Goal: Task Accomplishment & Management: Manage account settings

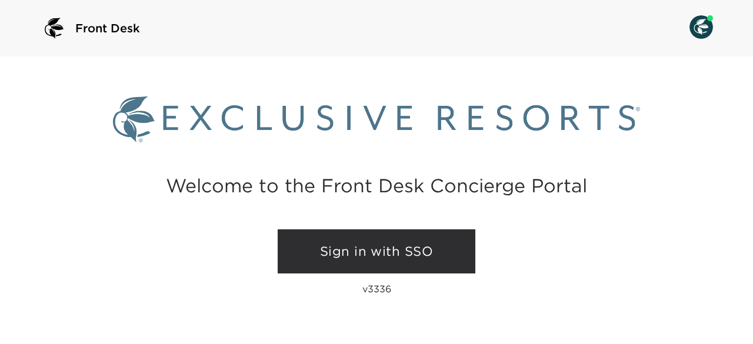
click at [383, 250] on link "Sign in with SSO" at bounding box center [377, 251] width 198 height 45
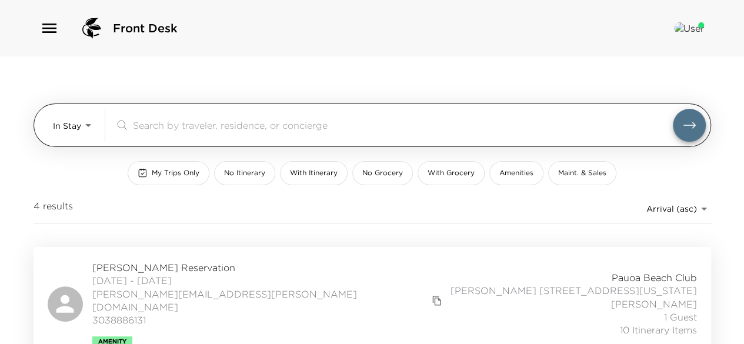
click at [84, 129] on body "Front Desk In Stay In-Stay ​ My Trips Only No Itinerary With Itinerary No Groce…" at bounding box center [372, 172] width 744 height 344
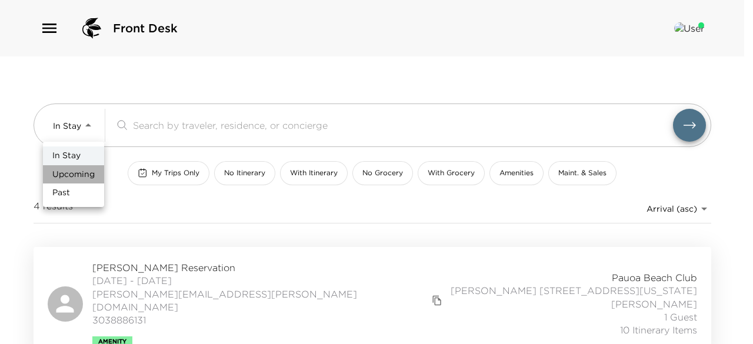
click at [78, 171] on span "Upcoming" at bounding box center [73, 175] width 42 height 12
type input "Upcoming"
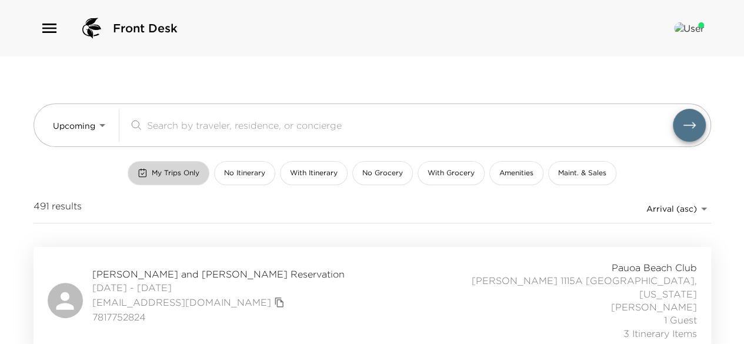
click at [173, 163] on button "My Trips Only" at bounding box center [169, 173] width 82 height 24
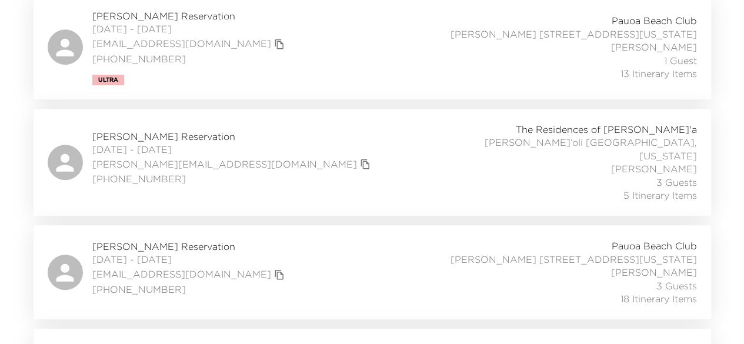
scroll to position [258, 0]
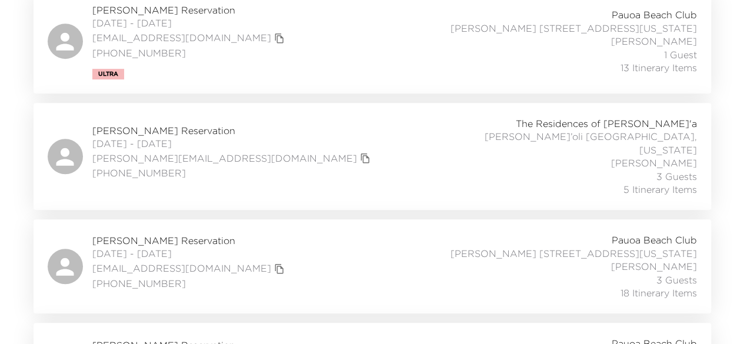
click at [138, 234] on span "Vanessa Vasquez Reservation" at bounding box center [189, 240] width 195 height 13
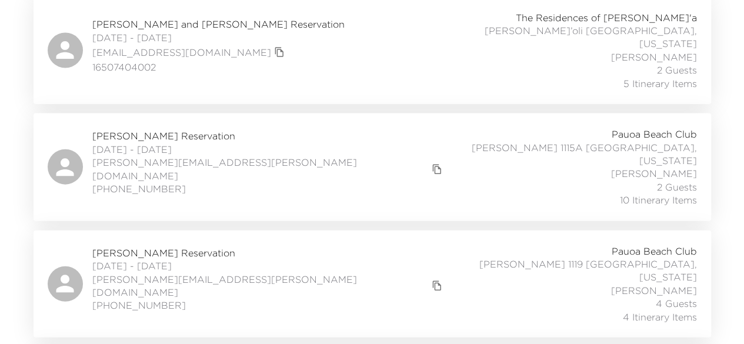
scroll to position [1306, 0]
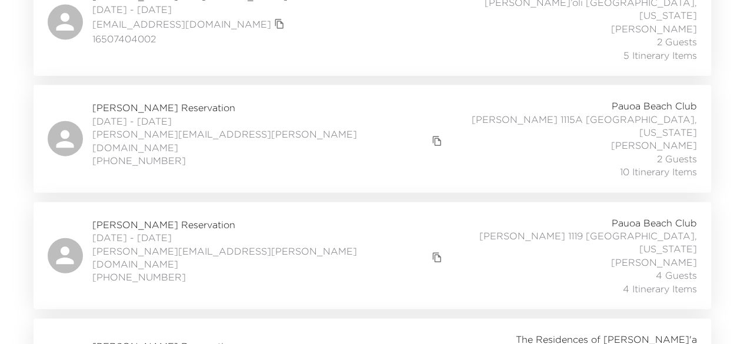
click at [206, 218] on span "Michael Kendall Reservation" at bounding box center [268, 224] width 353 height 13
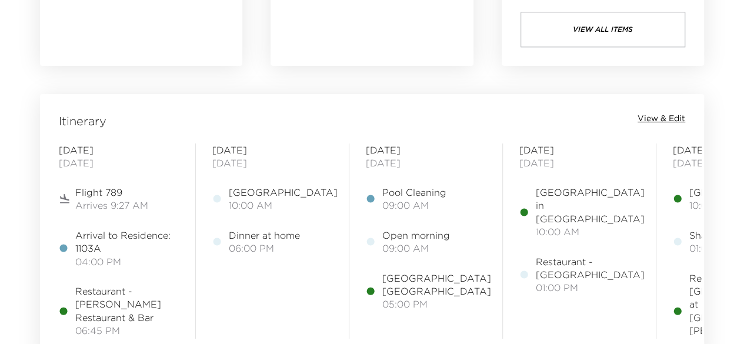
scroll to position [889, 0]
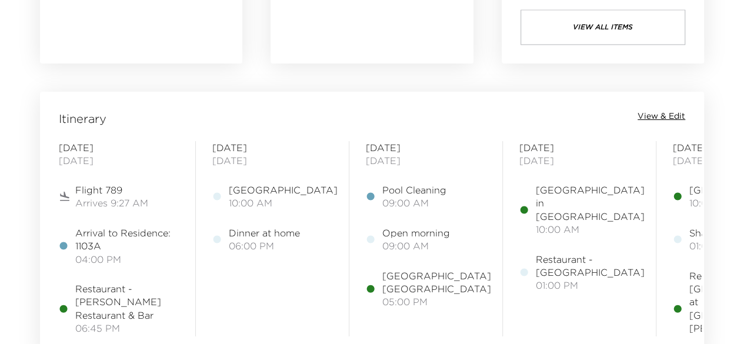
click at [652, 115] on span "View & Edit" at bounding box center [661, 117] width 48 height 12
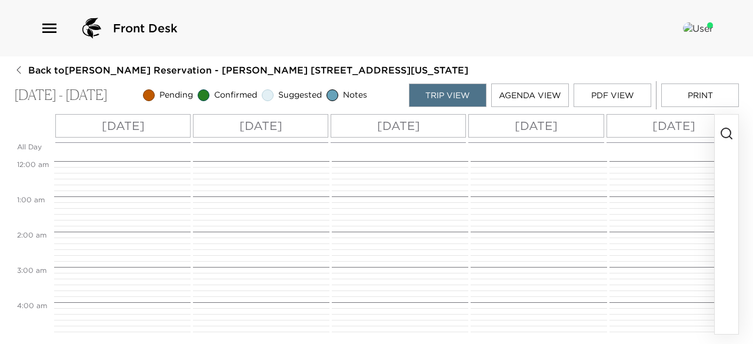
scroll to position [318, 0]
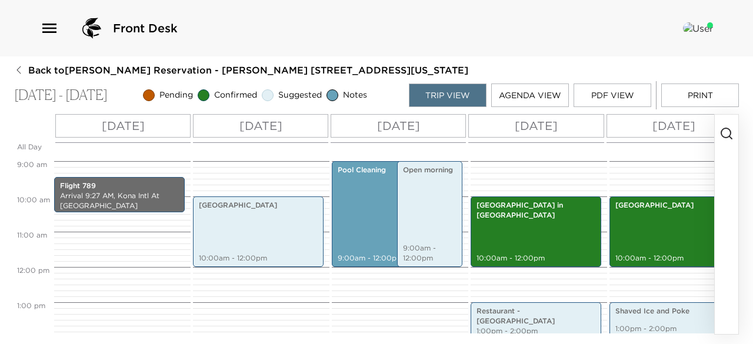
click at [595, 96] on button "PDF View" at bounding box center [612, 95] width 78 height 24
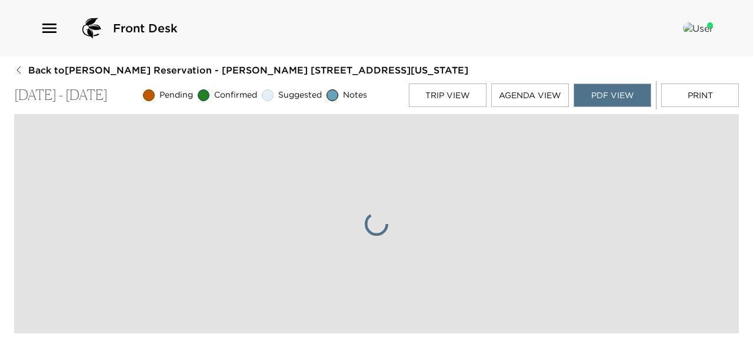
click at [541, 97] on button "Agenda View" at bounding box center [530, 95] width 78 height 24
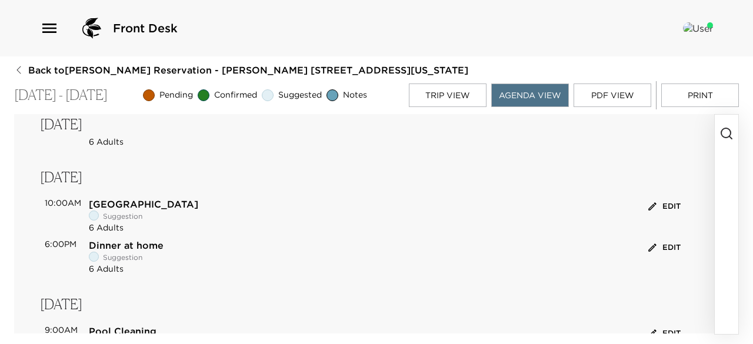
scroll to position [169, 0]
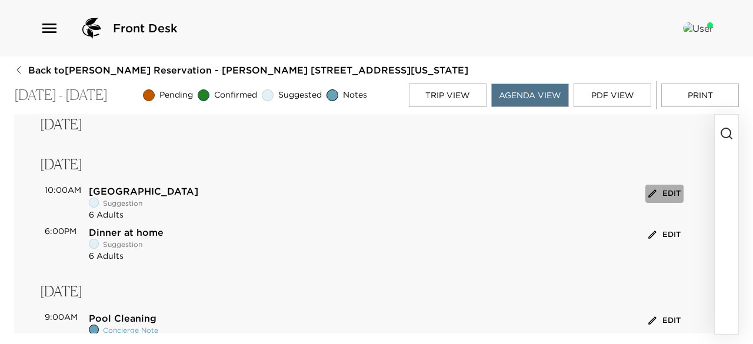
click at [665, 199] on button "Edit" at bounding box center [664, 194] width 38 height 18
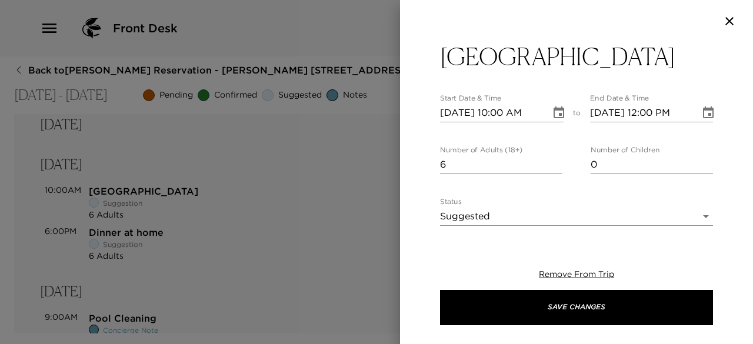
click at [464, 116] on input "[DATE] 10:00 AM" at bounding box center [491, 112] width 102 height 19
type input "[DATE] 10:00 AM"
type input "[DATE] 11:00 AM"
type input "[DATE] 10:00 AM"
click at [552, 161] on input "7" at bounding box center [501, 164] width 122 height 19
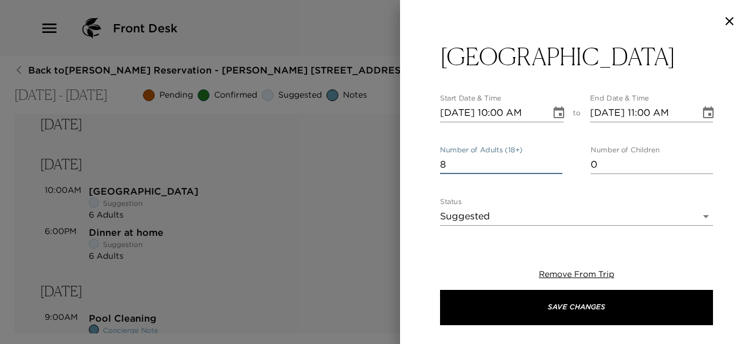
type input "8"
click at [552, 161] on input "8" at bounding box center [501, 164] width 122 height 19
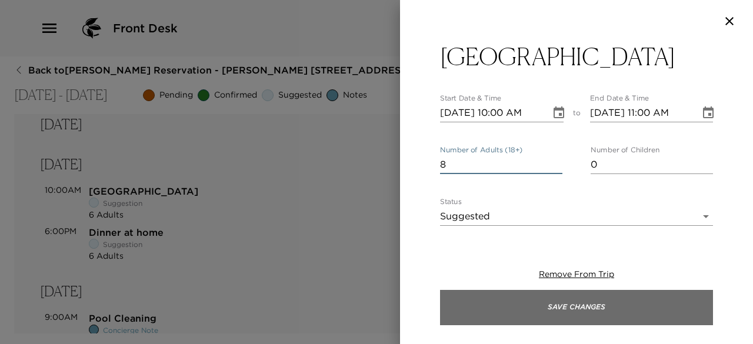
click at [477, 307] on button "Save Changes" at bounding box center [576, 307] width 273 height 35
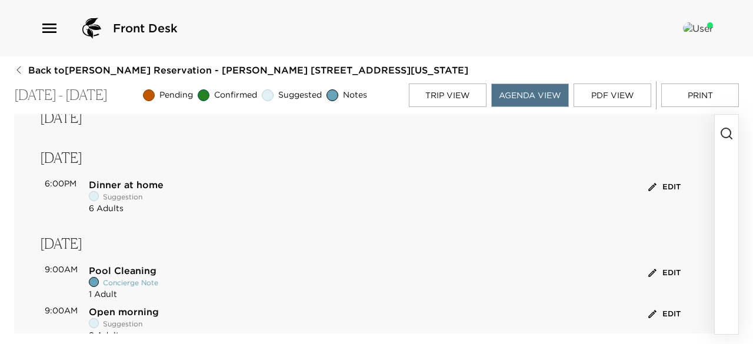
scroll to position [175, 0]
click at [727, 188] on button "button" at bounding box center [726, 224] width 24 height 219
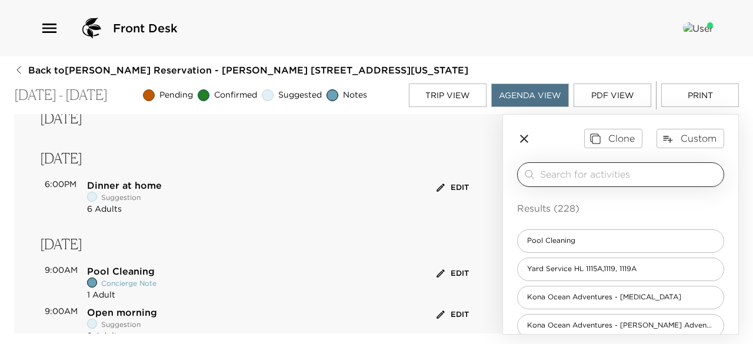
click at [637, 178] on input "search" at bounding box center [629, 175] width 179 height 14
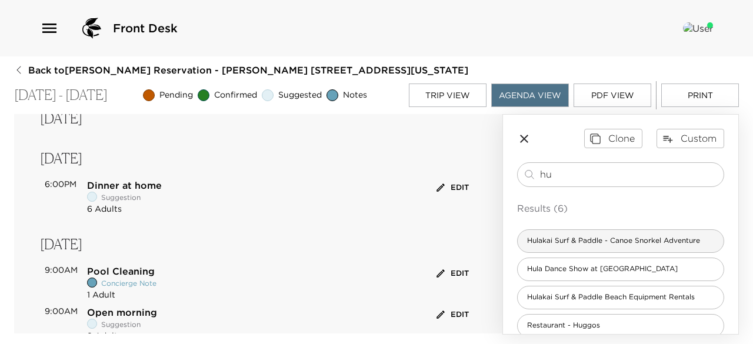
type input "h"
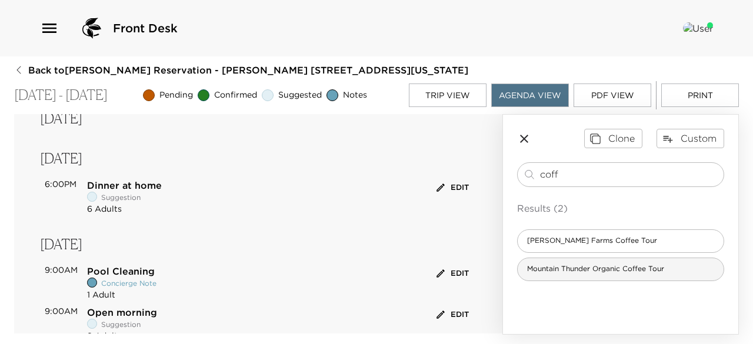
type input "coff"
click at [596, 265] on span "Mountain Thunder Organic Coffee Tour" at bounding box center [595, 269] width 156 height 10
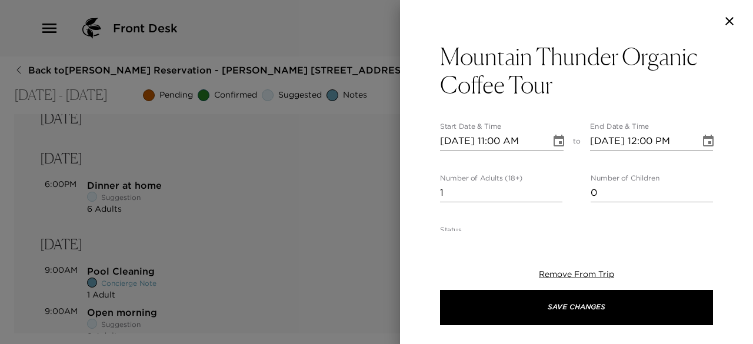
click at [462, 144] on input "[DATE] 11:00 AM" at bounding box center [491, 141] width 102 height 19
type input "[DATE] 11:00 AM"
type input "[DATE] 12:00 PM"
click at [497, 139] on input "[DATE] 11:00 AM" at bounding box center [491, 141] width 102 height 19
type input "[DATE] 11:00 AM"
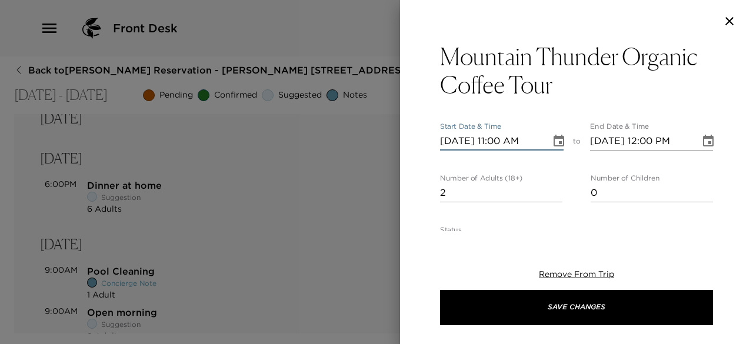
click at [553, 189] on input "2" at bounding box center [501, 192] width 122 height 19
click at [553, 189] on input "3" at bounding box center [501, 192] width 122 height 19
click at [553, 189] on input "4" at bounding box center [501, 192] width 122 height 19
click at [553, 189] on input "5" at bounding box center [501, 192] width 122 height 19
type input "6"
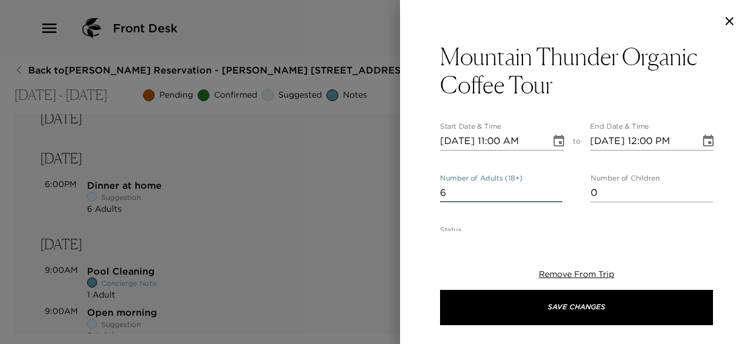
click at [553, 189] on input "6" at bounding box center [501, 192] width 122 height 19
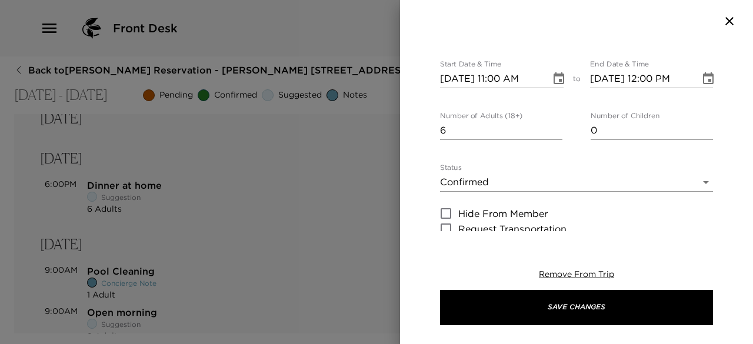
scroll to position [65, 0]
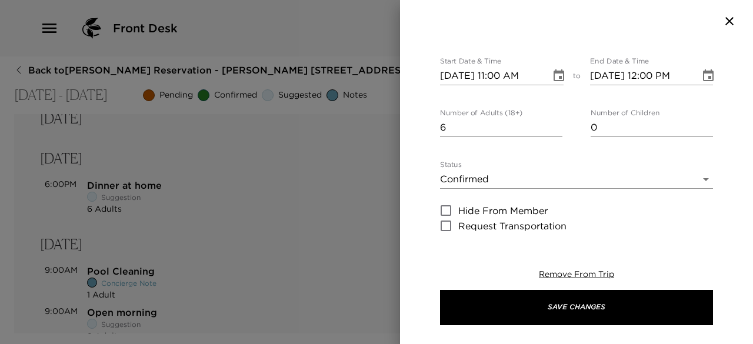
click at [537, 183] on body "Front Desk Back to [PERSON_NAME] Reservation - [PERSON_NAME] [STREET_ADDRESS][U…" at bounding box center [376, 172] width 753 height 344
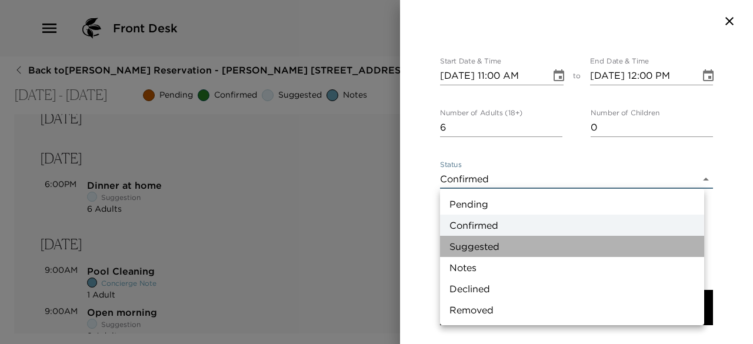
click at [500, 248] on li "Suggested" at bounding box center [572, 246] width 264 height 21
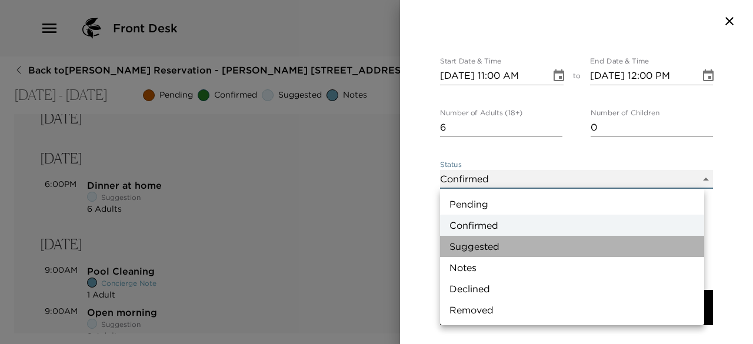
type input "Suggestion"
type textarea "Experience the rich flavors of Kona coffee at [GEOGRAPHIC_DATA], nestled on the…"
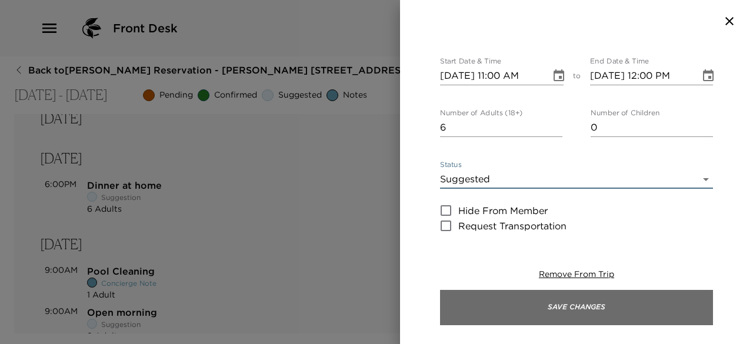
click at [492, 303] on button "Save Changes" at bounding box center [576, 307] width 273 height 35
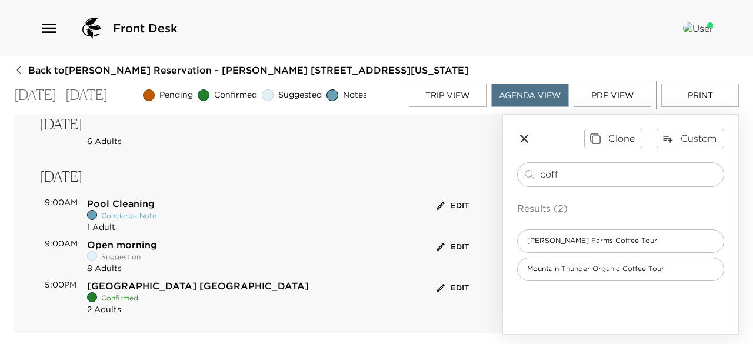
scroll to position [285, 0]
click at [442, 242] on button "Edit" at bounding box center [452, 247] width 38 height 18
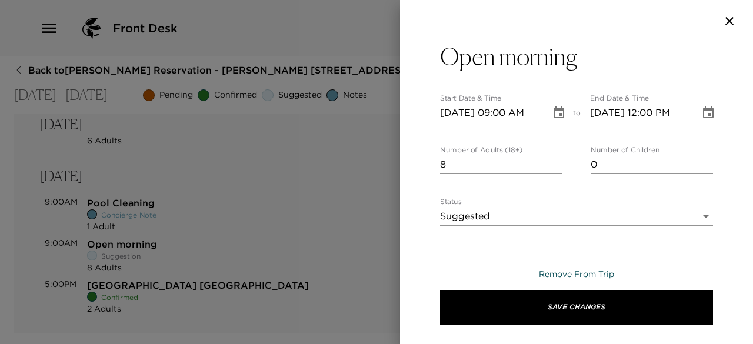
click at [578, 275] on span "Remove From Trip" at bounding box center [576, 274] width 75 height 11
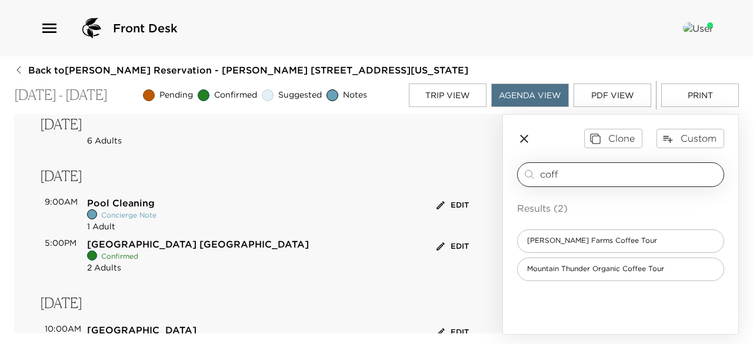
click at [581, 170] on input "coff" at bounding box center [629, 175] width 179 height 14
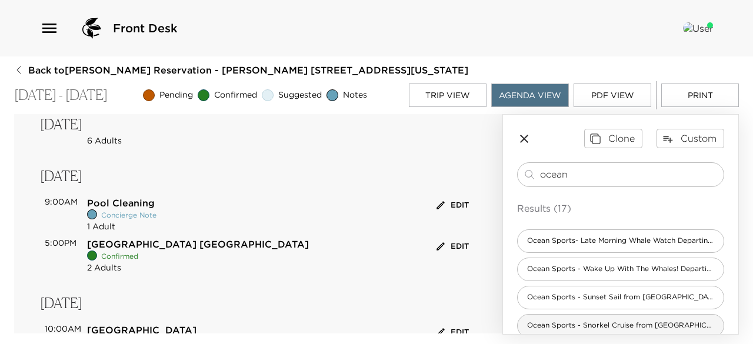
type input "ocean"
click at [556, 320] on span "Ocean Sports - Snorkel Cruise from [GEOGRAPHIC_DATA]" at bounding box center [620, 325] width 206 height 10
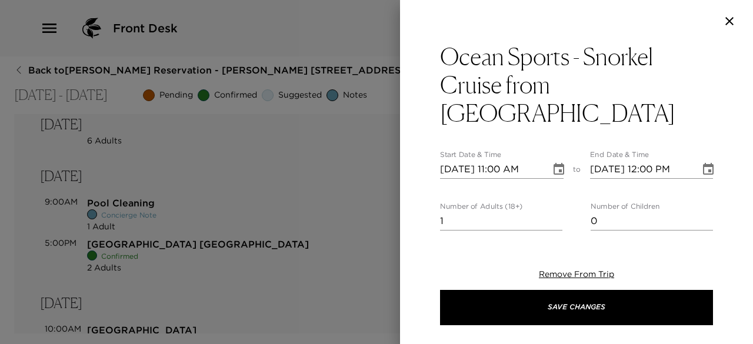
type textarea "Your reservation with Ocean Sports is confirmed. Drive Time: 20 minutes from yo…"
click at [460, 172] on input "[DATE] 11:00 AM" at bounding box center [491, 169] width 102 height 19
type input "[DATE] 11:00 AM"
type input "[DATE] 12:00 PM"
click at [501, 170] on input "[DATE] 11:00 AM" at bounding box center [491, 169] width 102 height 19
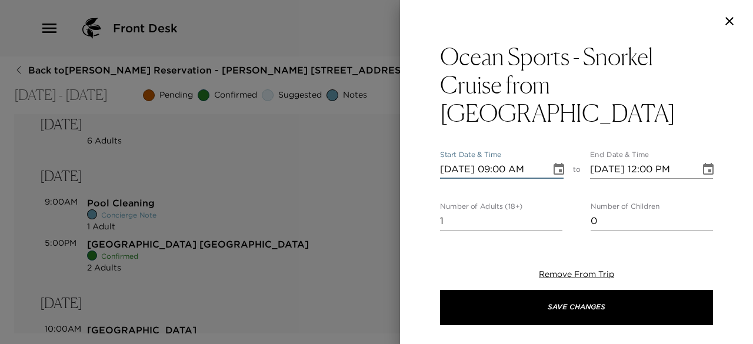
type input "[DATE] 09:00 AM"
type input "2"
click at [552, 218] on input "2" at bounding box center [501, 221] width 122 height 19
click at [535, 243] on div "Ocean Sports - Snorkel Cruise from [GEOGRAPHIC_DATA] Start Date & Time [DATE] 0…" at bounding box center [576, 172] width 353 height 344
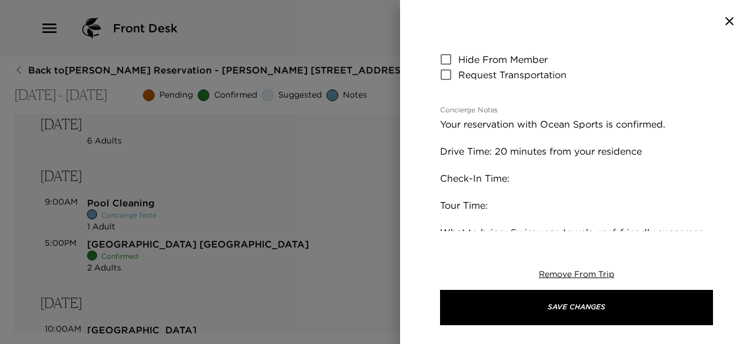
scroll to position [252, 0]
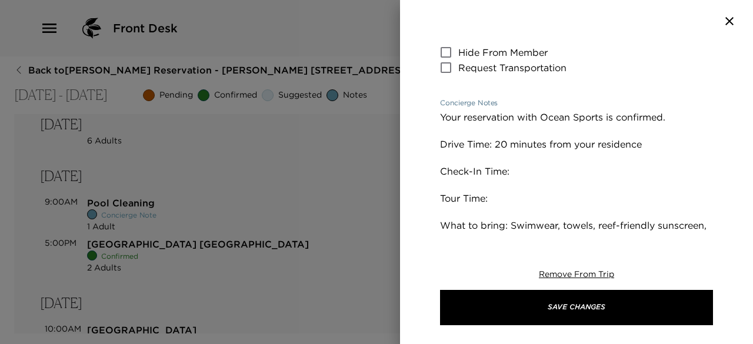
click at [520, 172] on textarea "Your reservation with Ocean Sports is confirmed. Drive Time: 20 minutes from yo…" at bounding box center [576, 293] width 273 height 365
click at [508, 196] on textarea "Your reservation with Ocean Sports is confirmed. Drive Time: 20 minutes from yo…" at bounding box center [576, 293] width 273 height 365
type textarea "Your reservation with Ocean Sports is confirmed. Drive Time: 20 minutes from yo…"
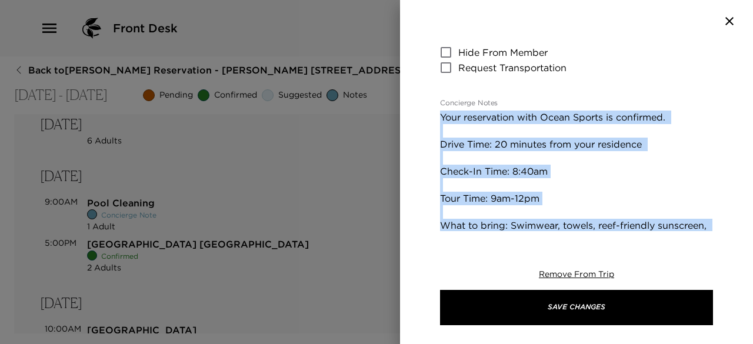
drag, startPoint x: 529, startPoint y: 260, endPoint x: 548, endPoint y: 226, distance: 38.7
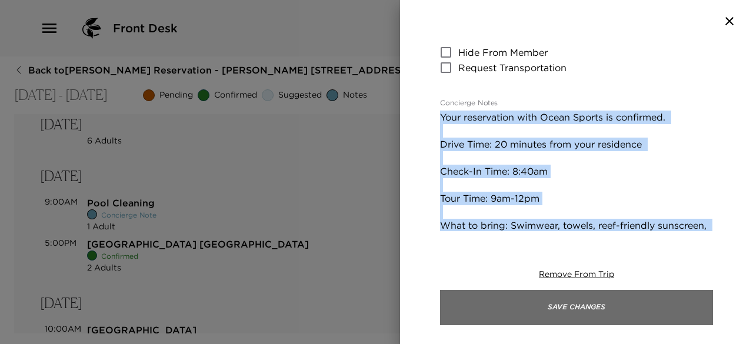
click at [507, 300] on button "Save Changes" at bounding box center [576, 307] width 273 height 35
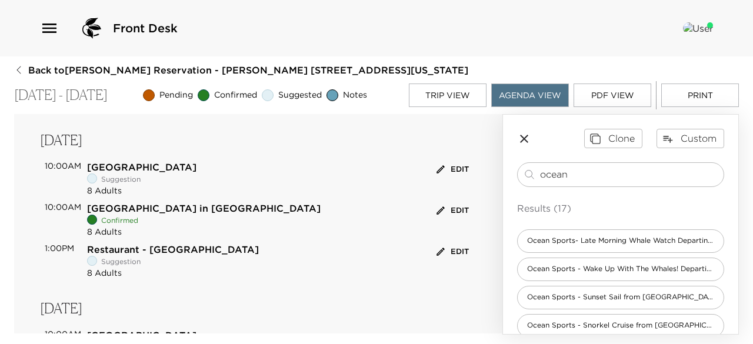
scroll to position [489, 0]
click at [440, 206] on button "Edit" at bounding box center [452, 211] width 38 height 18
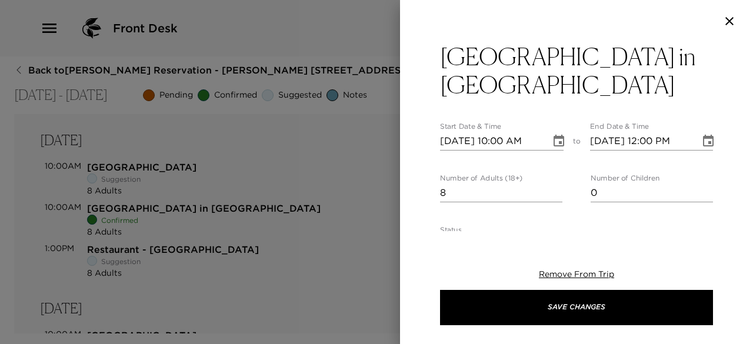
click at [339, 245] on div at bounding box center [376, 172] width 753 height 344
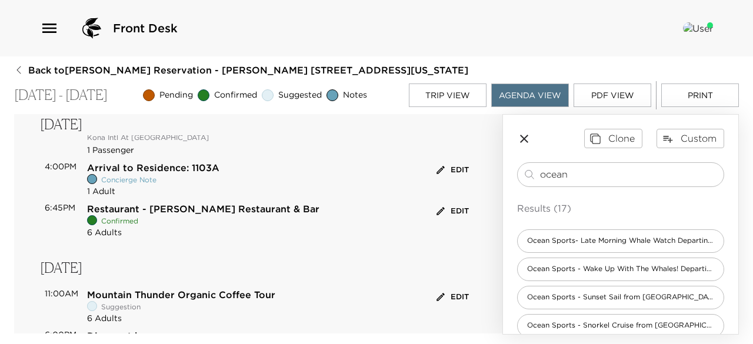
scroll to position [0, 0]
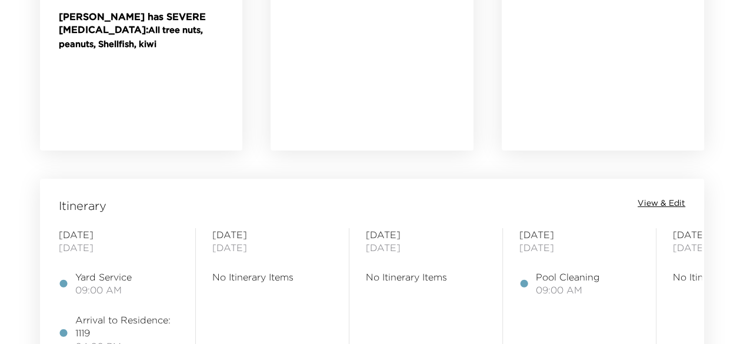
scroll to position [837, 0]
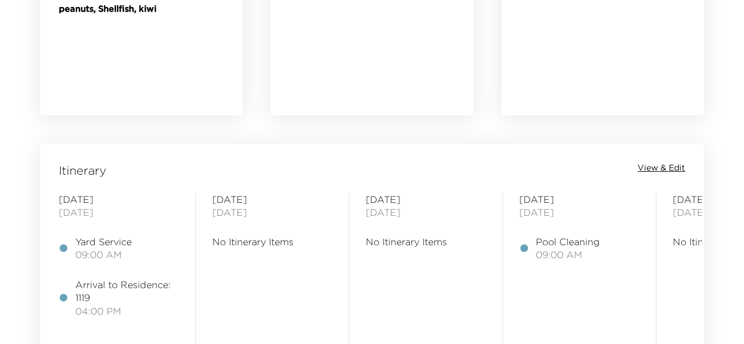
click at [643, 165] on span "View & Edit" at bounding box center [661, 168] width 48 height 12
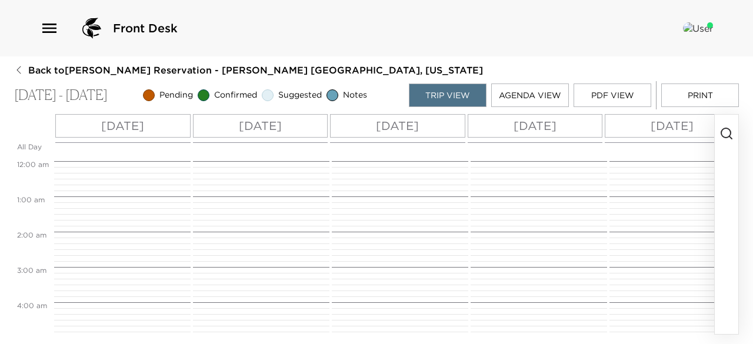
scroll to position [318, 0]
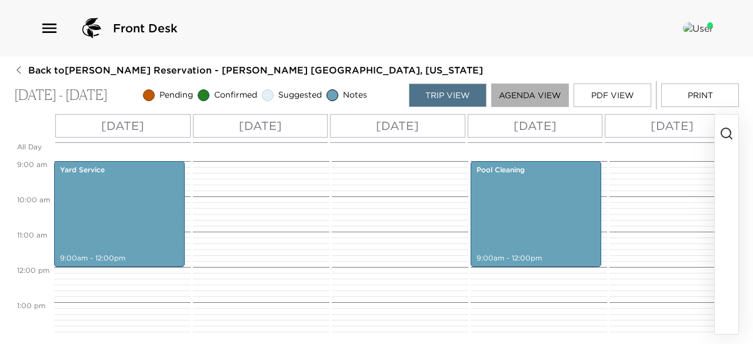
click at [547, 95] on button "Agenda View" at bounding box center [530, 95] width 78 height 24
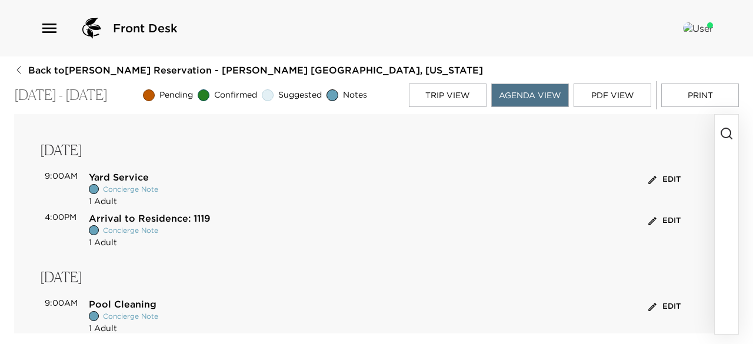
click at [662, 173] on button "Edit" at bounding box center [664, 180] width 38 height 18
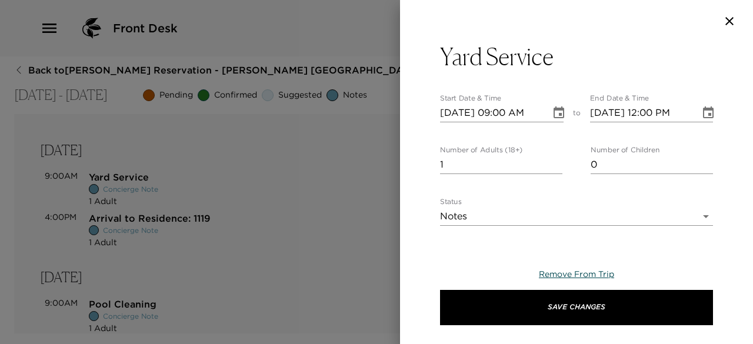
click at [561, 276] on span "Remove From Trip" at bounding box center [576, 274] width 75 height 11
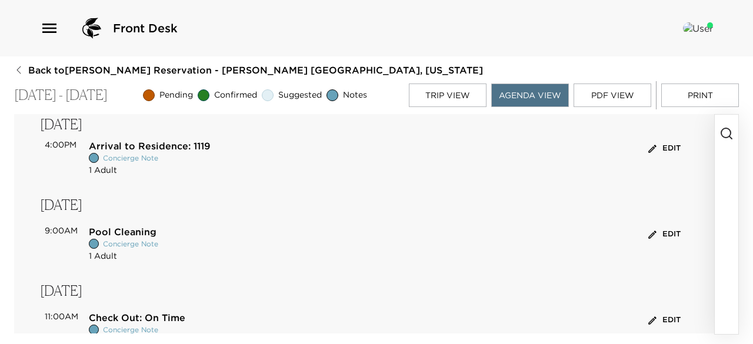
scroll to position [34, 0]
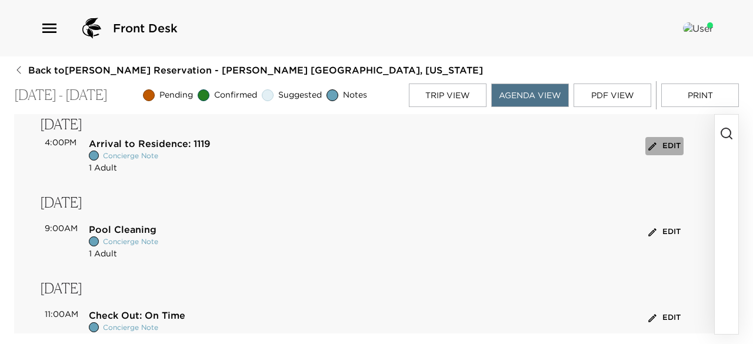
click at [662, 148] on button "Edit" at bounding box center [664, 146] width 38 height 18
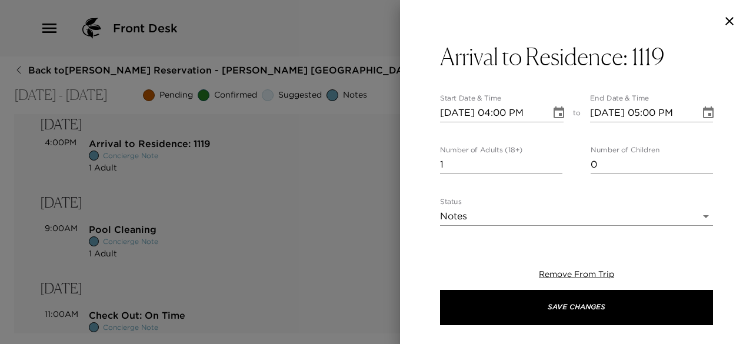
click at [557, 161] on div "Number of Adults (18+) 1 Number of Children 0" at bounding box center [576, 160] width 273 height 28
type input "2"
click at [556, 161] on input "2" at bounding box center [501, 164] width 122 height 19
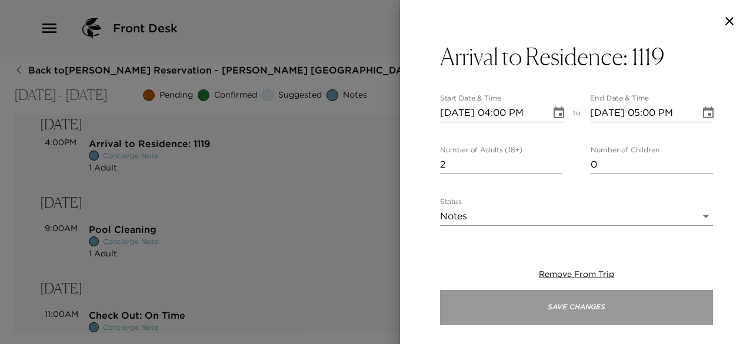
click at [489, 319] on button "Save Changes" at bounding box center [576, 307] width 273 height 35
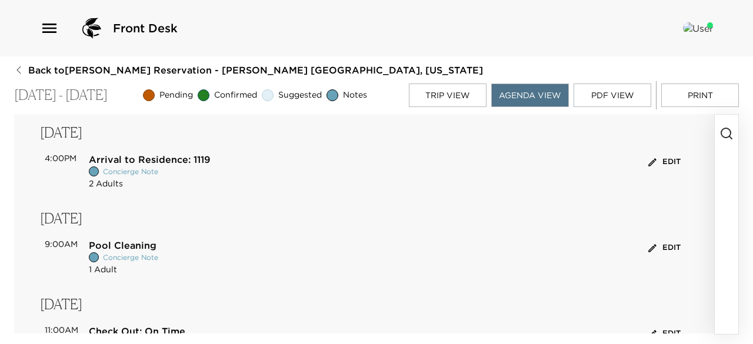
scroll to position [0, 0]
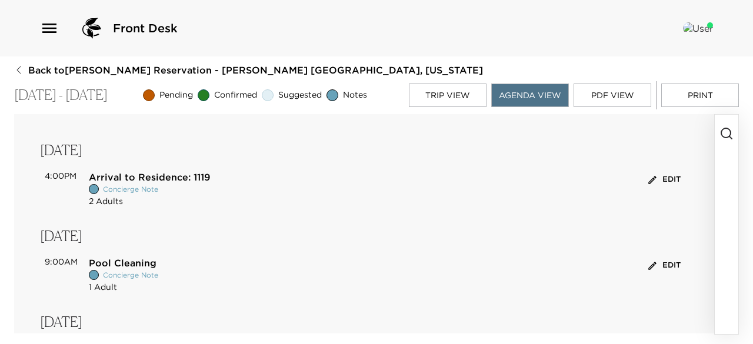
click at [728, 138] on icon "button" at bounding box center [726, 133] width 14 height 14
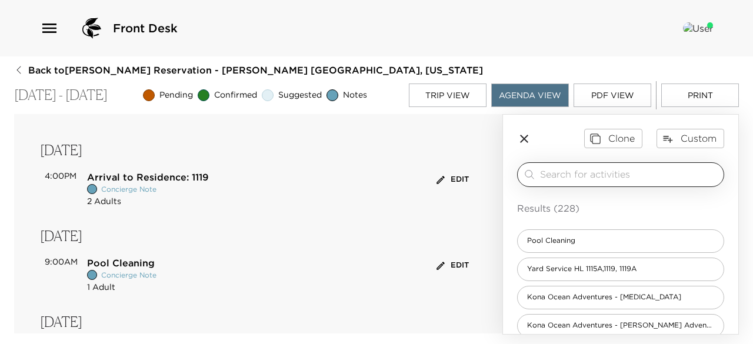
click at [575, 175] on input "search" at bounding box center [629, 175] width 179 height 14
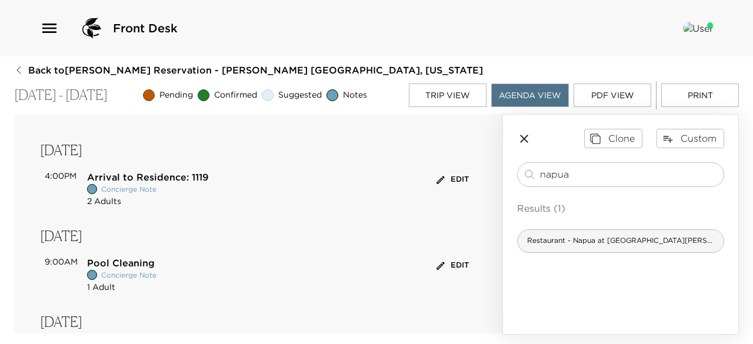
type input "napua"
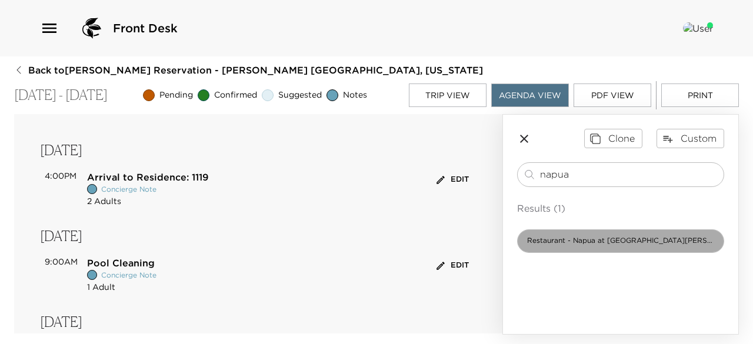
click at [569, 240] on span "Restaurant - Napua at Mauna Lani Beach Club" at bounding box center [620, 241] width 206 height 10
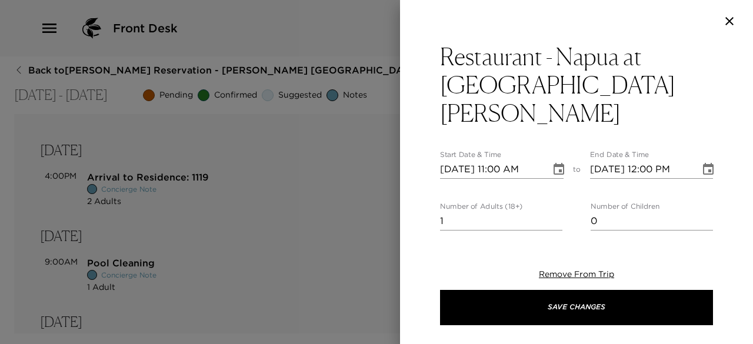
type textarea "Your reservation at Napua at Mauna Lani Beach Club is confirmed. Drive Time: 5 …"
click at [457, 160] on input "10/21/2025 11:00 AM" at bounding box center [491, 169] width 102 height 19
type input "10/02/2025 11:00 AM"
type input "10/02/2025 12:00 PM"
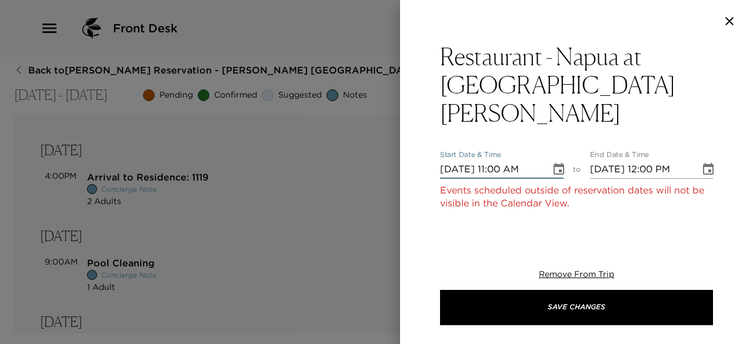
type input "10/23/2025 11:00 AM"
type input "10/23/2025 12:00 PM"
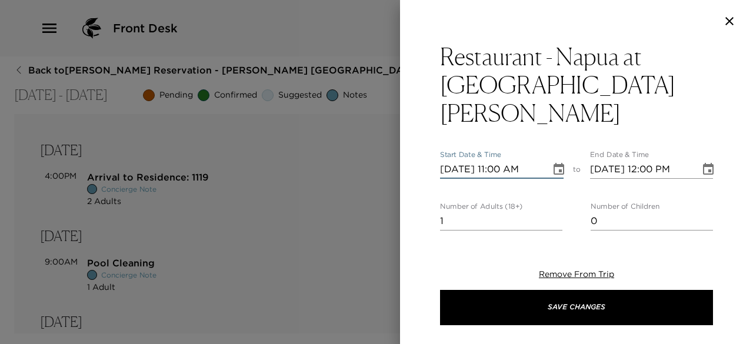
click at [500, 160] on input "10/23/2025 11:00 AM" at bounding box center [491, 169] width 102 height 19
type input "10/23/2025 07:00 PM"
type input "10/23/2025 08:00 PM"
type input "10/23/2025 07:00 PM"
click at [554, 212] on input "2" at bounding box center [501, 221] width 122 height 19
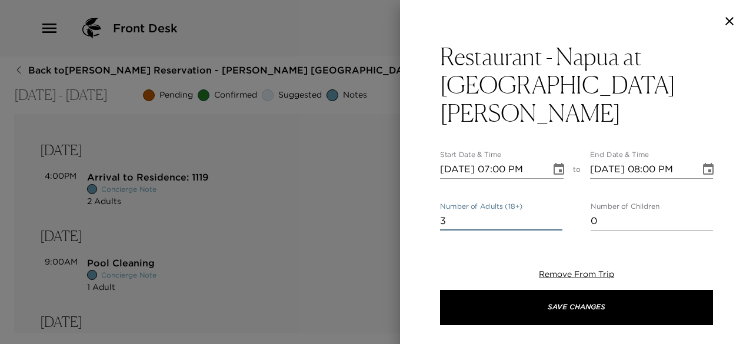
click at [554, 212] on input "3" at bounding box center [501, 221] width 122 height 19
click at [554, 212] on input "4" at bounding box center [501, 221] width 122 height 19
click at [554, 212] on input "5" at bounding box center [501, 221] width 122 height 19
type input "4"
click at [552, 212] on input "4" at bounding box center [501, 221] width 122 height 19
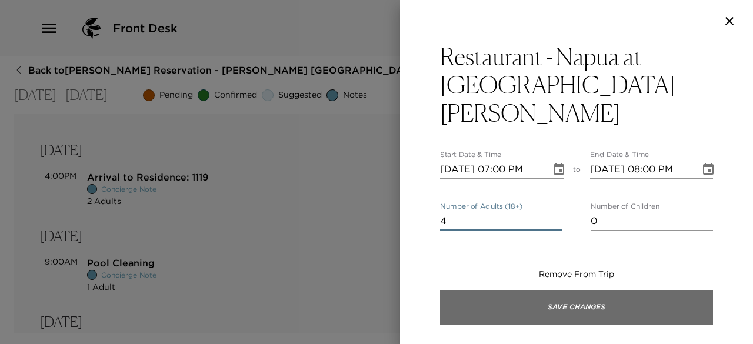
click at [508, 308] on button "Save Changes" at bounding box center [576, 307] width 273 height 35
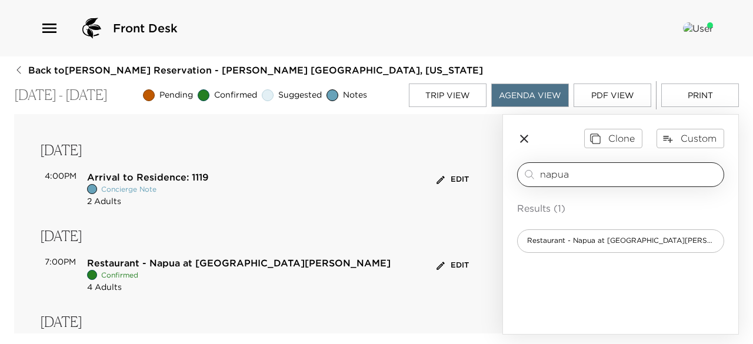
click at [584, 175] on input "napua" at bounding box center [629, 175] width 179 height 14
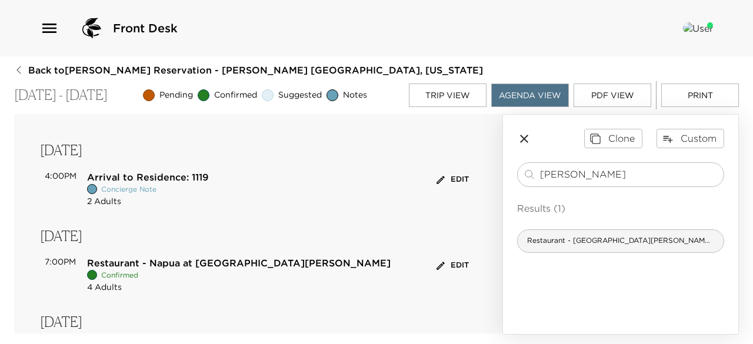
type input "merriman"
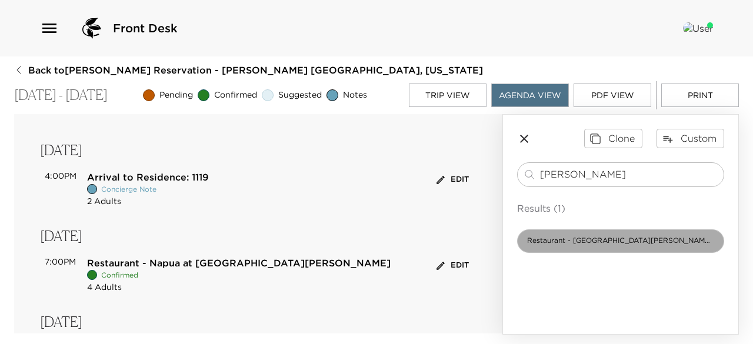
click at [582, 241] on span "Restaurant - Merriman's Waimea" at bounding box center [620, 241] width 206 height 10
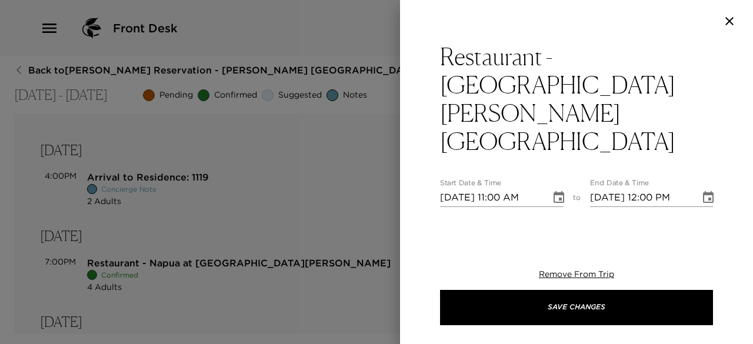
type textarea "Your reservation at Merriman's Waimea is confirmed. Drive Time: 30 minutes from…"
click at [457, 188] on input "10/21/2025 11:00 AM" at bounding box center [491, 197] width 102 height 19
type input "10/02/2025 11:00 AM"
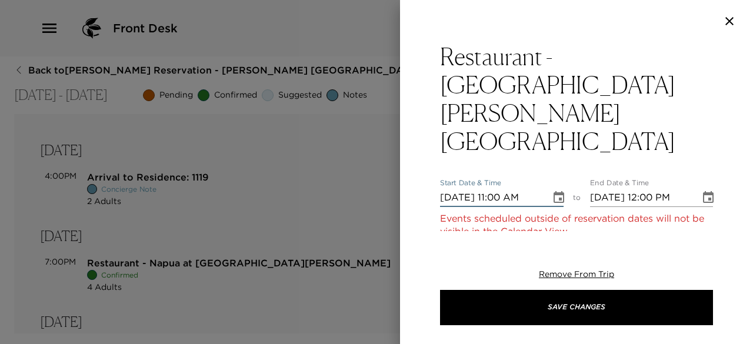
type input "10/02/2025 12:00 PM"
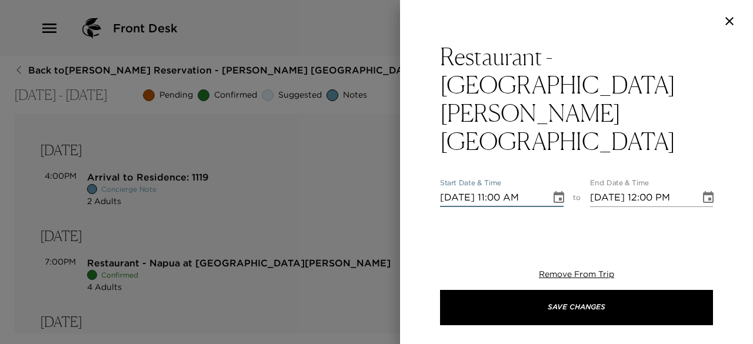
type input "10/24/2025 11:00 AM"
type input "10/24/2025 12:00 PM"
click at [497, 188] on input "10/24/2025 11:00 AM" at bounding box center [491, 197] width 102 height 19
type input "10/24/2025 07:00 PM"
type input "10/24/2025 08:00 PM"
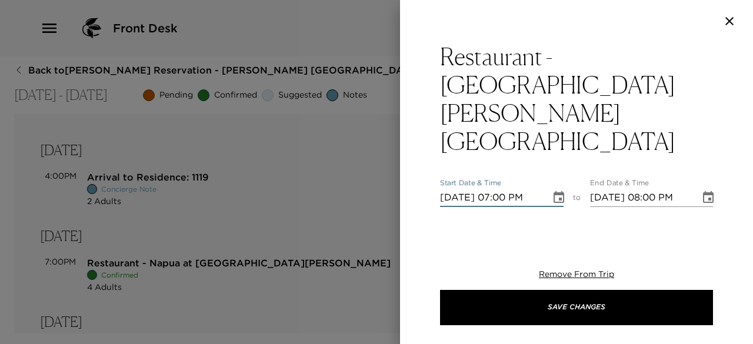
type input "10/24/2025 07:00 PM"
click at [555, 240] on input "2" at bounding box center [501, 249] width 122 height 19
click at [555, 240] on input "3" at bounding box center [501, 249] width 122 height 19
type input "4"
click at [555, 240] on input "4" at bounding box center [501, 249] width 122 height 19
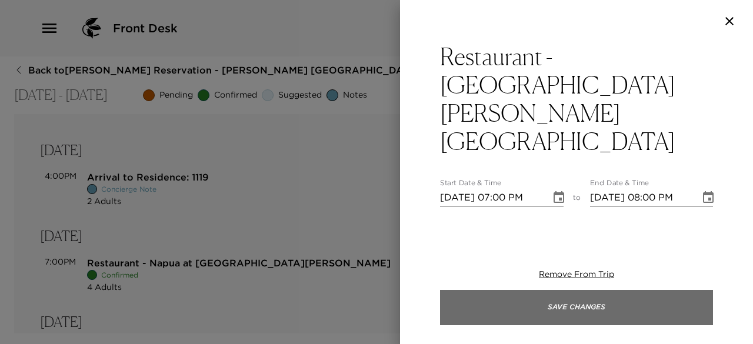
click at [509, 300] on button "Save Changes" at bounding box center [576, 307] width 273 height 35
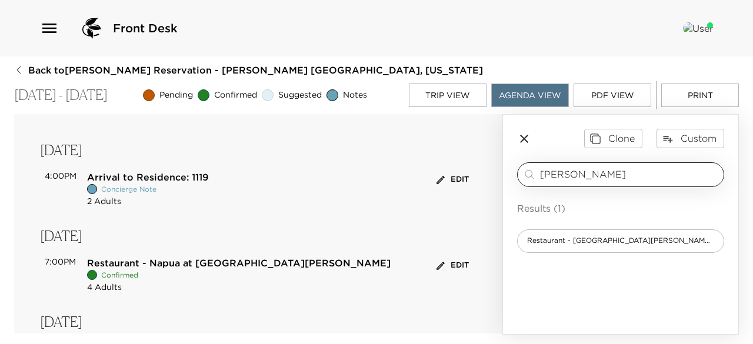
click at [583, 173] on input "merriman" at bounding box center [629, 175] width 179 height 14
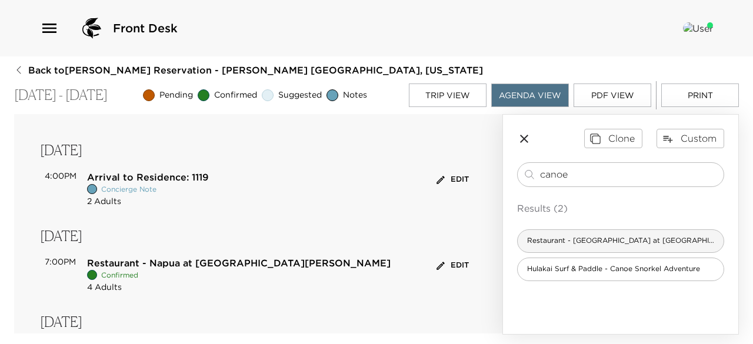
type input "canoe"
click at [574, 237] on span "Restaurant - [GEOGRAPHIC_DATA] at [GEOGRAPHIC_DATA][PERSON_NAME]" at bounding box center [620, 241] width 206 height 10
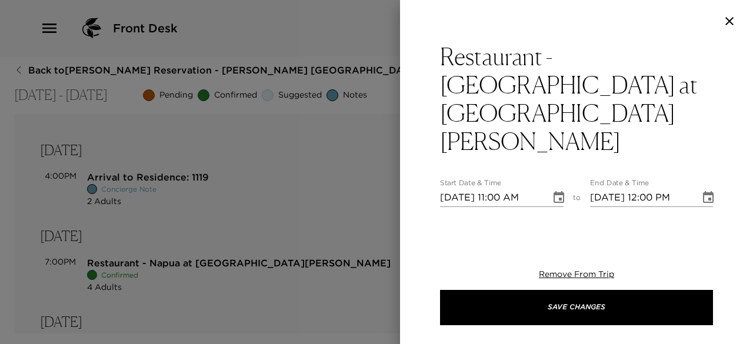
type textarea "Your reservation at Canoe House is confirmed. Drive Time: 3 minutes from your r…"
click at [465, 188] on input "10/21/2025 11:00 AM" at bounding box center [491, 197] width 102 height 19
type input "10/02/2025 11:00 AM"
type input "10/02/2025 12:00 PM"
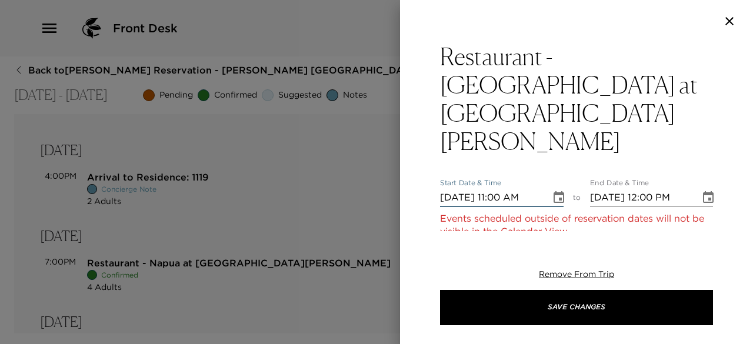
type input "10/25/2025 11:00 AM"
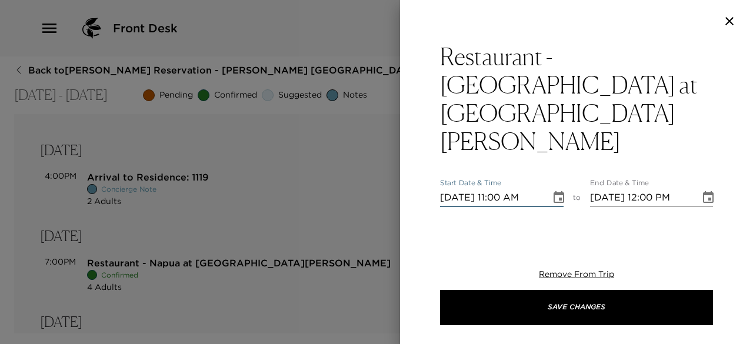
type input "10/25/2025 12:00 PM"
click at [501, 188] on input "10/25/2025 11:00 AM" at bounding box center [491, 197] width 102 height 19
type input "10/25/2025 06:30 PM"
type input "10/25/2025 07:30 PM"
type input "10/25/2025 06:30 PM"
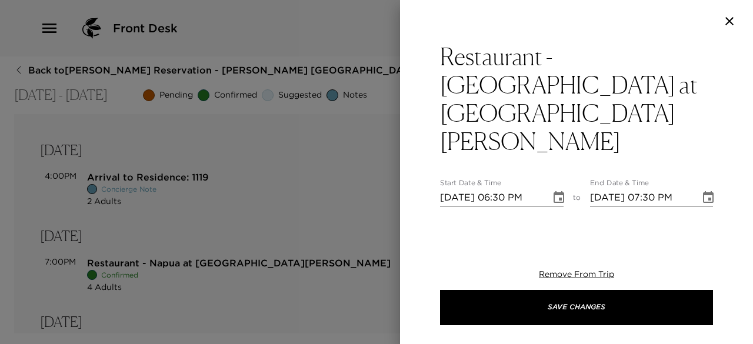
click at [553, 240] on input "2" at bounding box center [501, 249] width 122 height 19
click at [553, 240] on input "3" at bounding box center [501, 249] width 122 height 19
type input "4"
click at [553, 240] on input "4" at bounding box center [501, 249] width 122 height 19
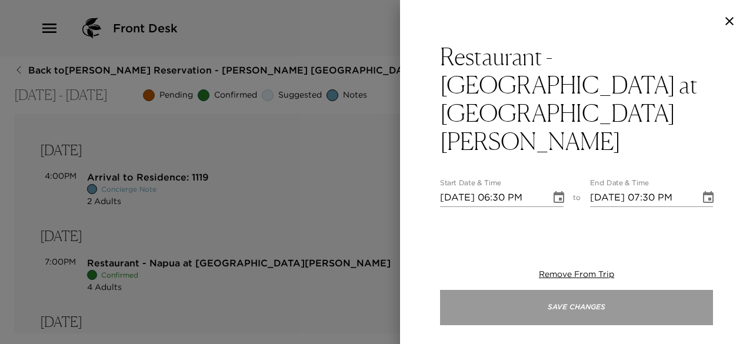
click at [496, 297] on button "Save Changes" at bounding box center [576, 307] width 273 height 35
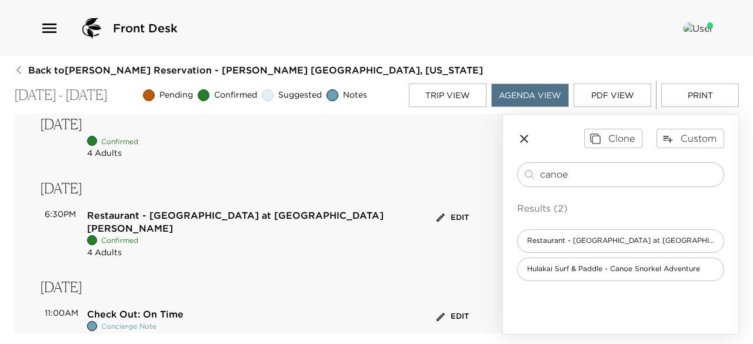
scroll to position [274, 0]
click at [451, 308] on button "Edit" at bounding box center [452, 317] width 38 height 18
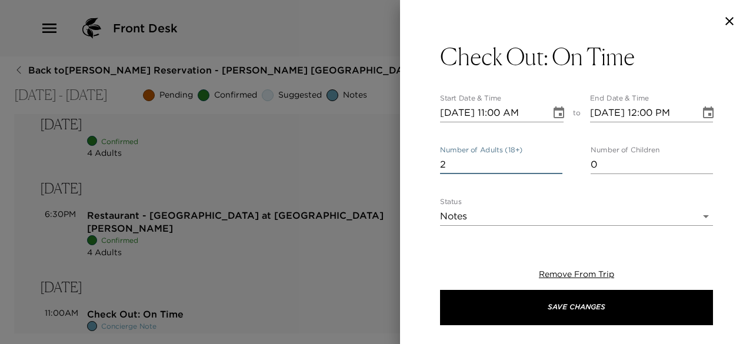
click at [554, 158] on input "2" at bounding box center [501, 164] width 122 height 19
click at [554, 158] on input "3" at bounding box center [501, 164] width 122 height 19
type input "4"
click at [554, 158] on input "4" at bounding box center [501, 164] width 122 height 19
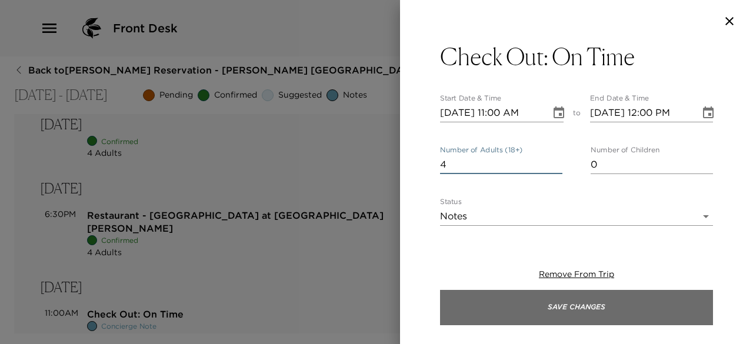
click at [468, 310] on button "Save Changes" at bounding box center [576, 307] width 273 height 35
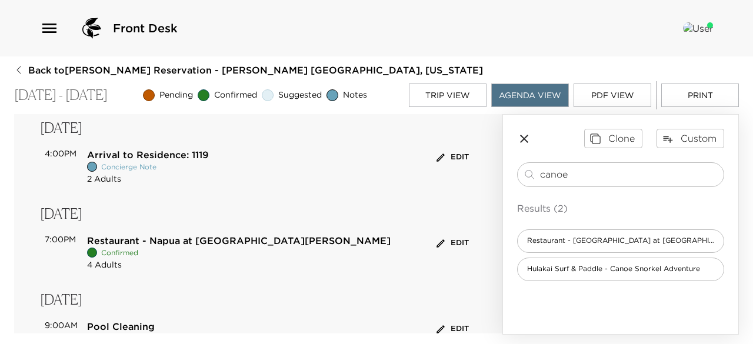
scroll to position [0, 0]
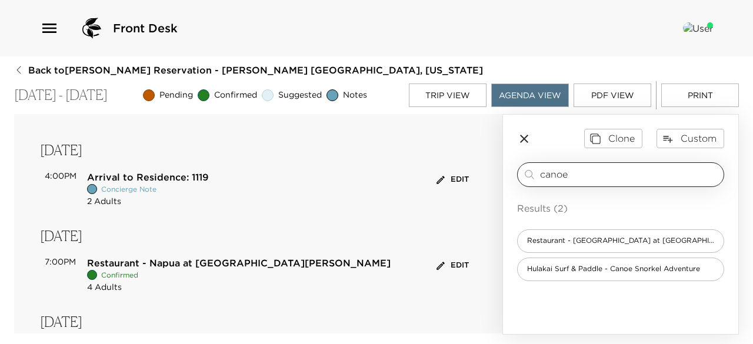
click at [582, 172] on input "canoe" at bounding box center [629, 175] width 179 height 14
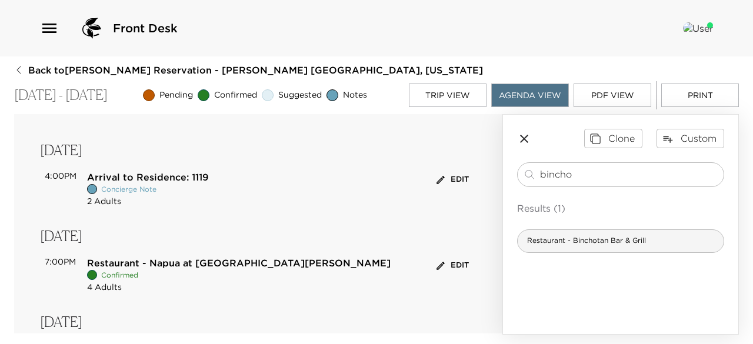
type input "bincho"
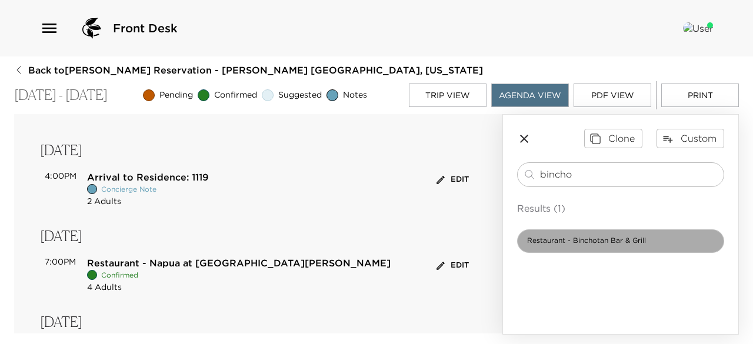
click at [590, 234] on div "Restaurant - Binchotan Bar & Grill" at bounding box center [620, 241] width 207 height 24
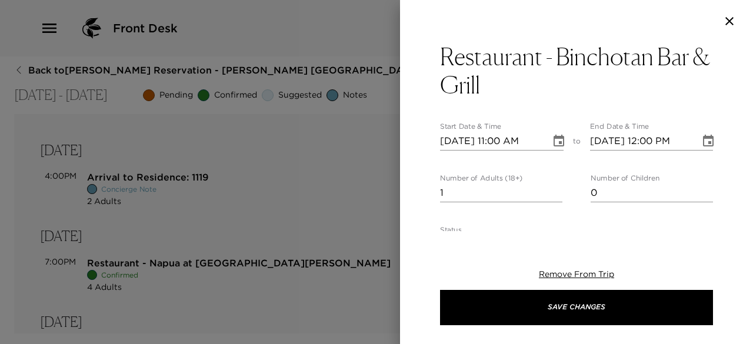
type textarea "Your reservation at Binchotan Bar & Grill is confirmed. Drive Time: 5-minute wa…"
click at [561, 274] on span "Remove From Trip" at bounding box center [576, 274] width 75 height 11
click at [564, 271] on span "Remove From Trip" at bounding box center [576, 274] width 75 height 11
click at [730, 21] on icon "button" at bounding box center [729, 21] width 8 height 8
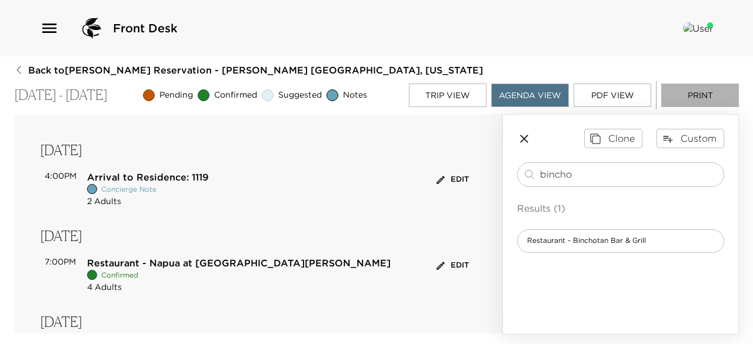
drag, startPoint x: 694, startPoint y: 102, endPoint x: 700, endPoint y: 105, distance: 6.9
click at [700, 105] on button "Print" at bounding box center [700, 95] width 78 height 24
